Goal: Task Accomplishment & Management: Use online tool/utility

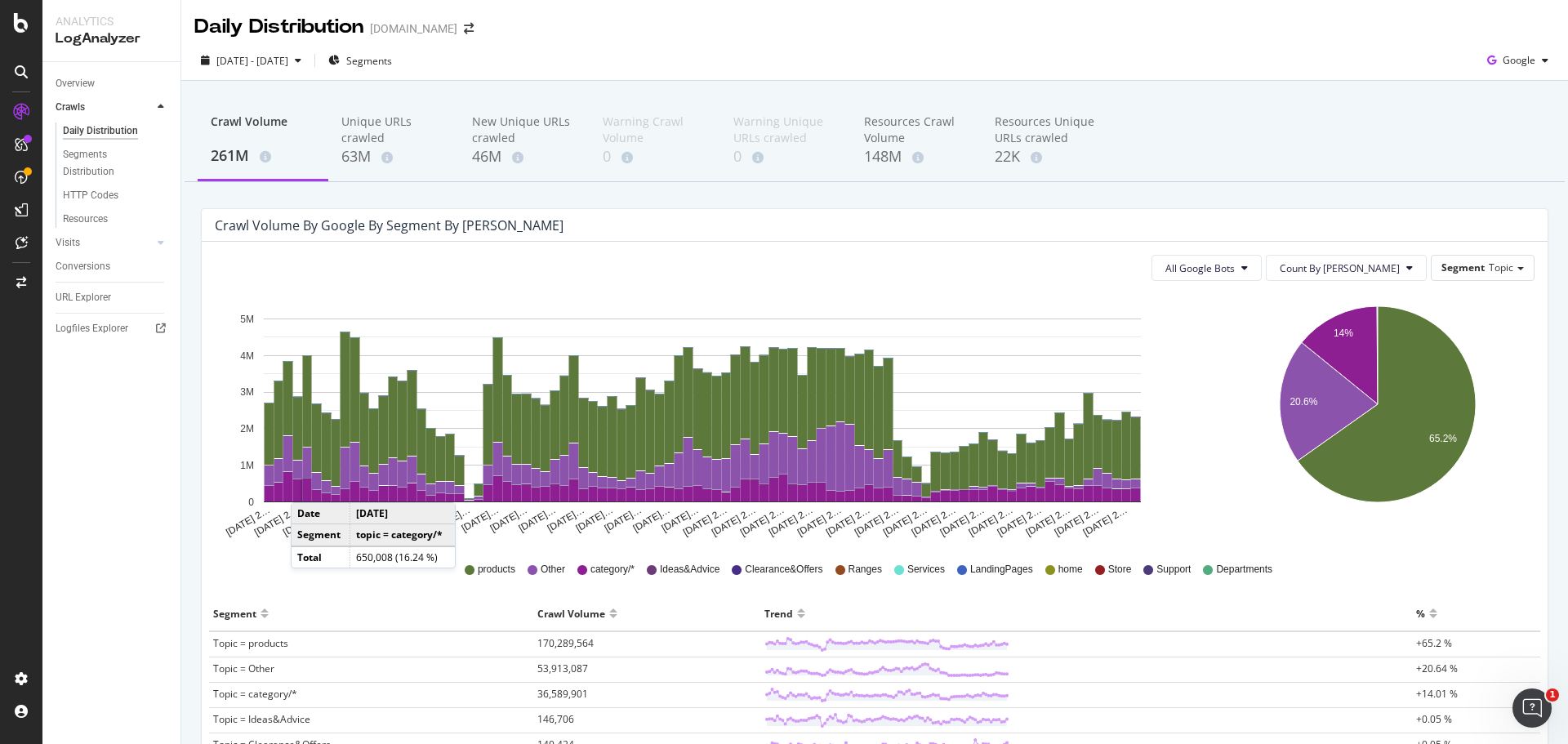
click at [112, 557] on div "Overview Crawls Daily Distribution Segments Distribution HTTP Codes Resources V…" at bounding box center [111, 403] width 138 height 682
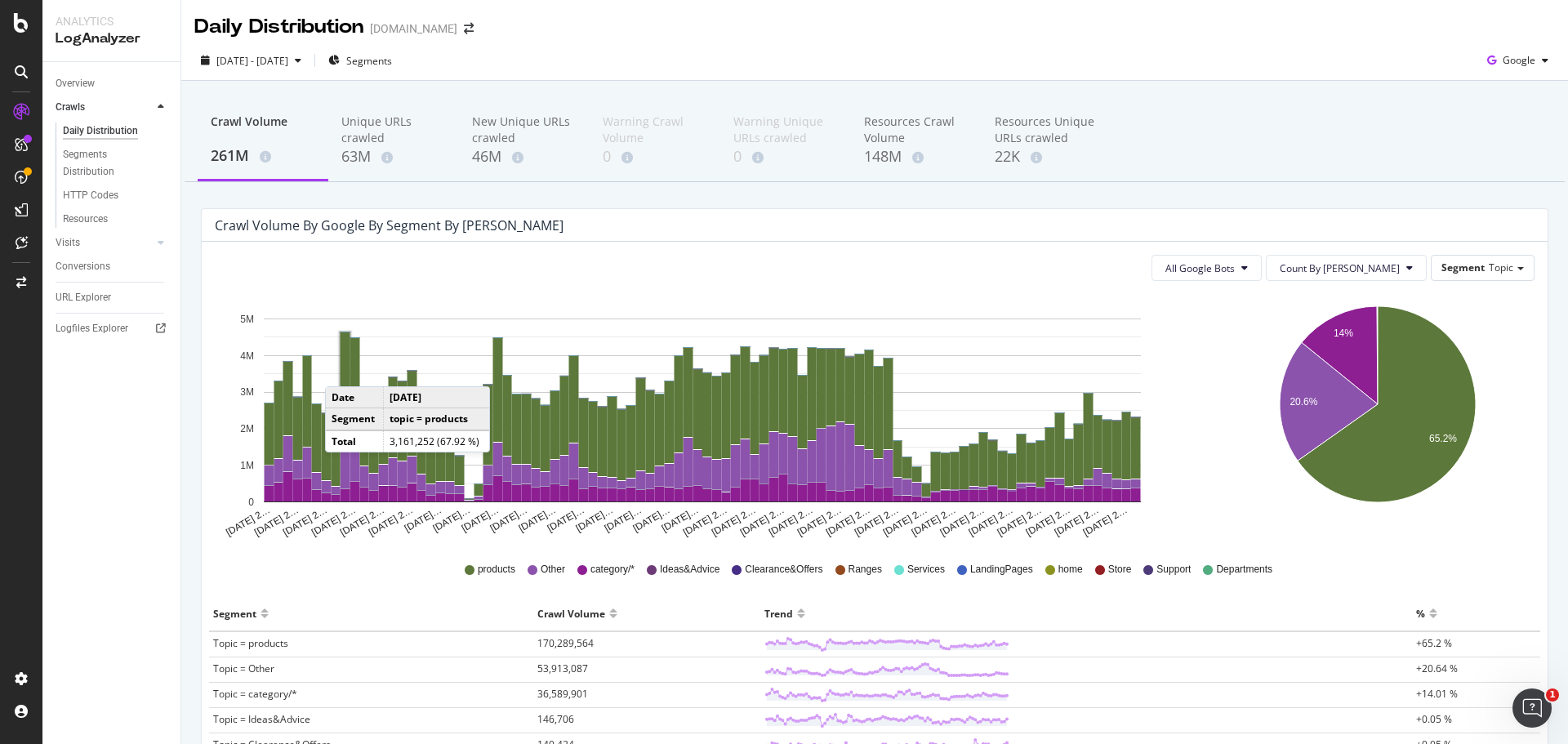
click at [236, 742] on span "Topic = Clearance&Offers" at bounding box center [271, 744] width 117 height 14
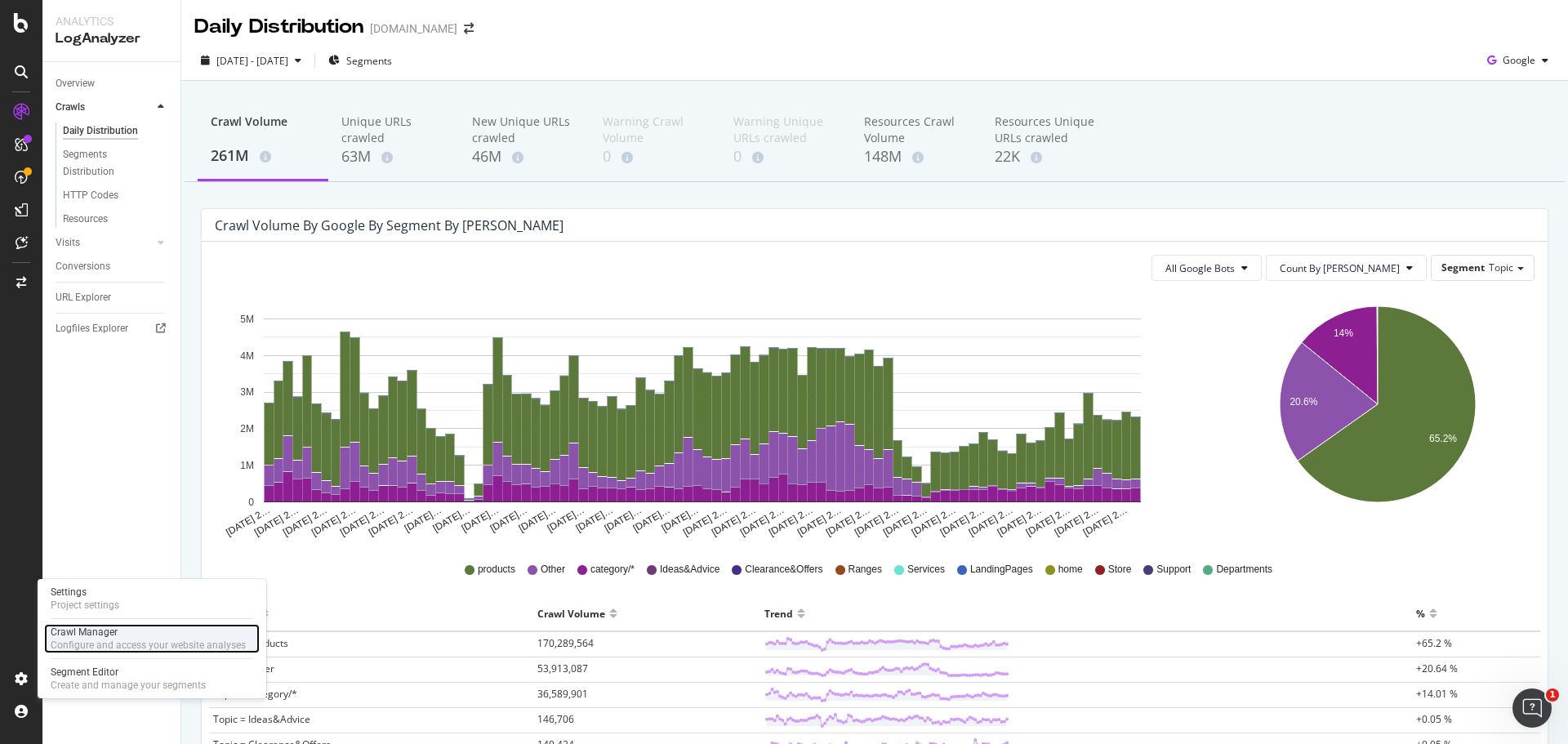
click at [80, 639] on div "Configure and access your website analyses" at bounding box center [148, 644] width 195 height 13
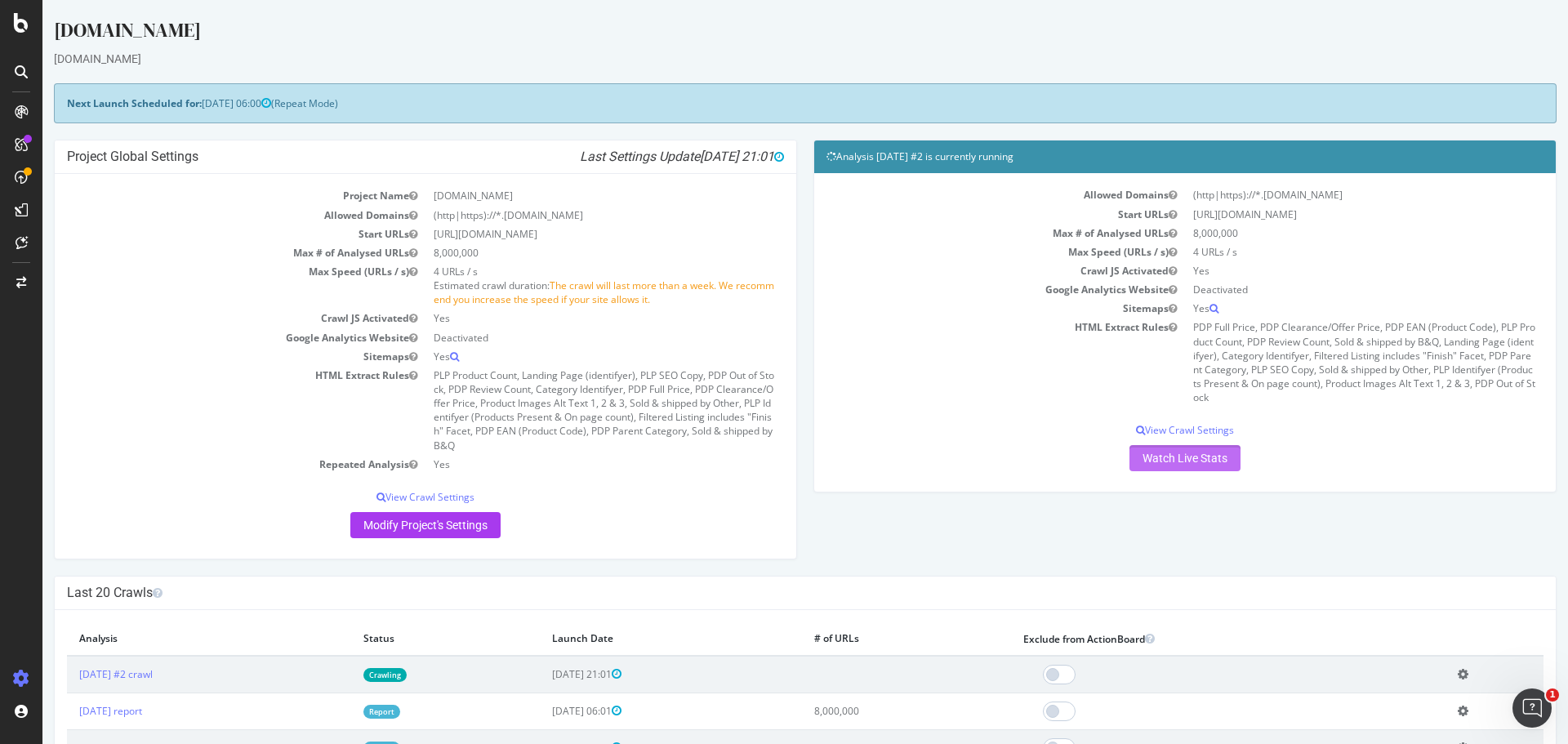
click at [1134, 455] on link "Watch Live Stats" at bounding box center [1185, 458] width 111 height 27
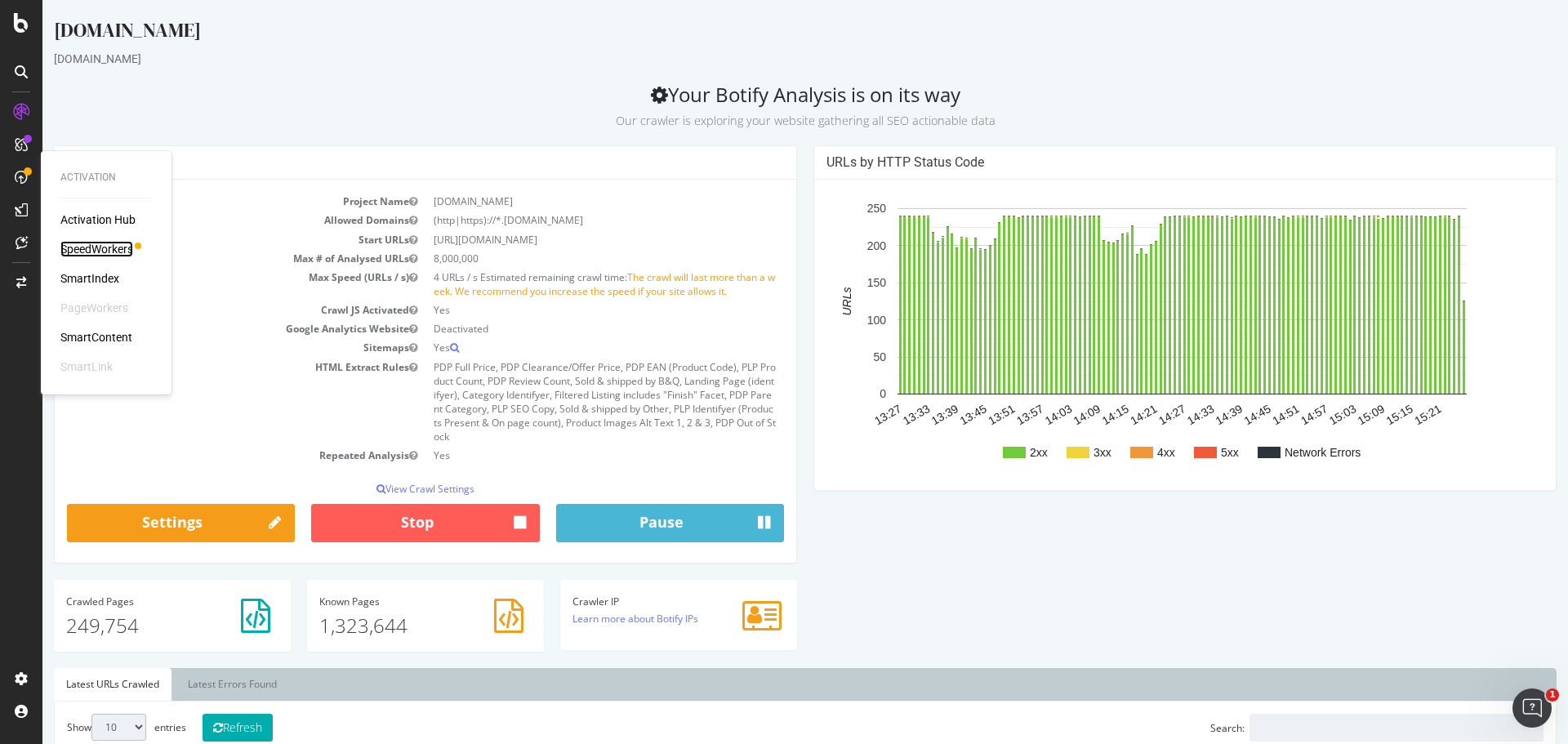
click at [89, 245] on div "SpeedWorkers" at bounding box center [97, 248] width 73 height 17
